Goal: Find specific page/section: Find specific page/section

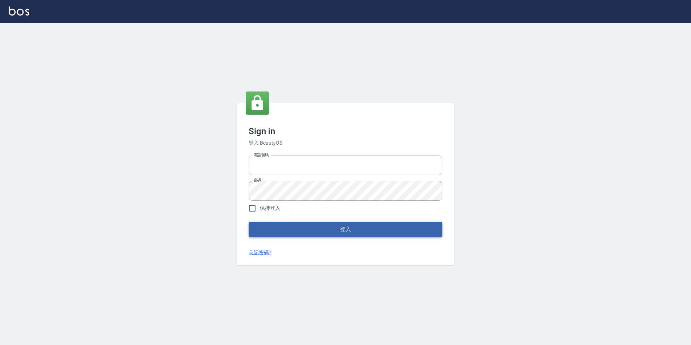
type input "0422269797"
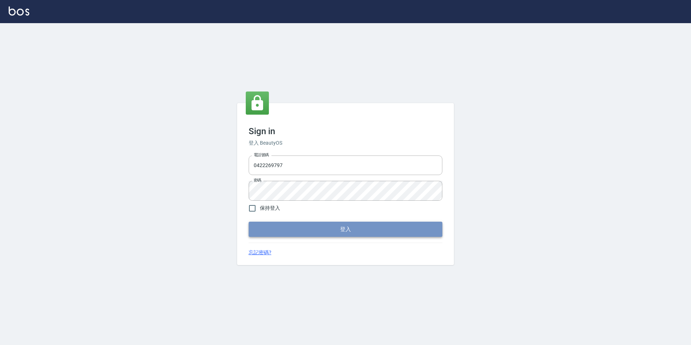
click at [386, 228] on button "登入" at bounding box center [346, 229] width 194 height 15
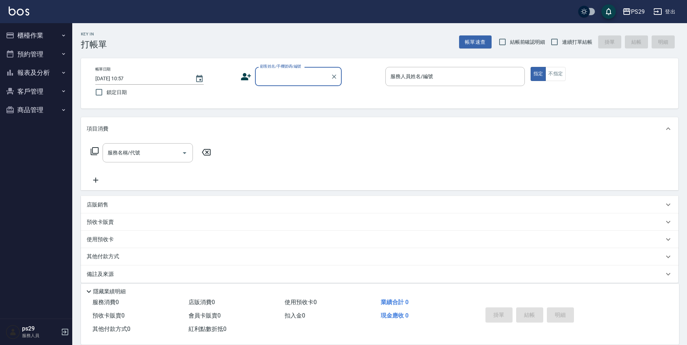
drag, startPoint x: 9, startPoint y: 2, endPoint x: 10, endPoint y: 6, distance: 4.0
click at [9, 2] on div "PS29 登出" at bounding box center [343, 11] width 687 height 23
click at [13, 8] on img at bounding box center [19, 11] width 21 height 9
click at [30, 19] on div "PS29 登出" at bounding box center [343, 11] width 687 height 23
click at [19, 9] on img at bounding box center [19, 11] width 21 height 9
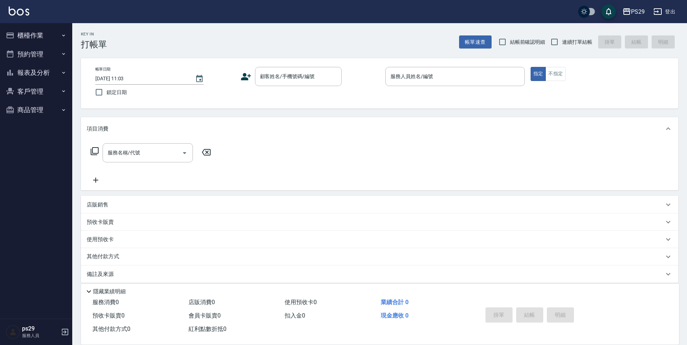
click at [18, 11] on img at bounding box center [19, 11] width 21 height 9
click at [53, 70] on button "報表及分析" at bounding box center [36, 72] width 66 height 19
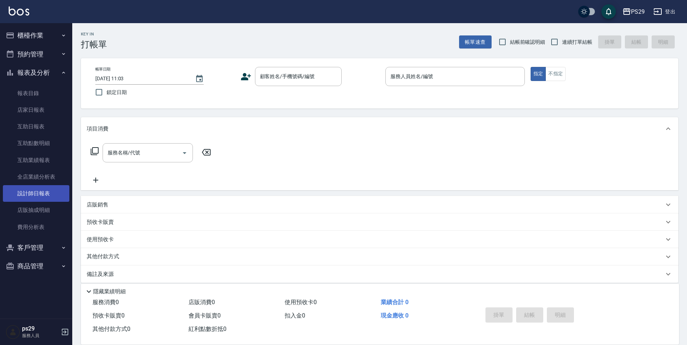
click at [39, 187] on link "設計師日報表" at bounding box center [36, 193] width 66 height 17
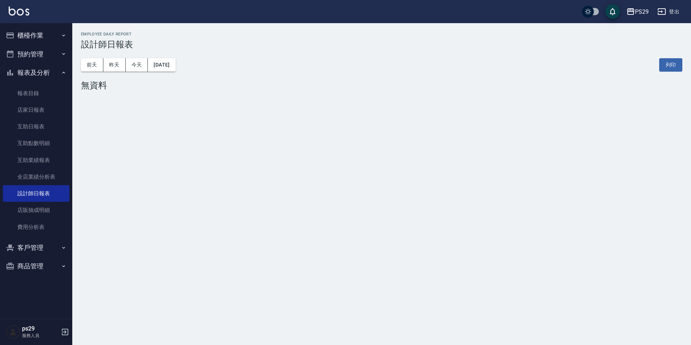
click at [22, 14] on img at bounding box center [19, 11] width 21 height 9
